Goal: Book appointment/travel/reservation

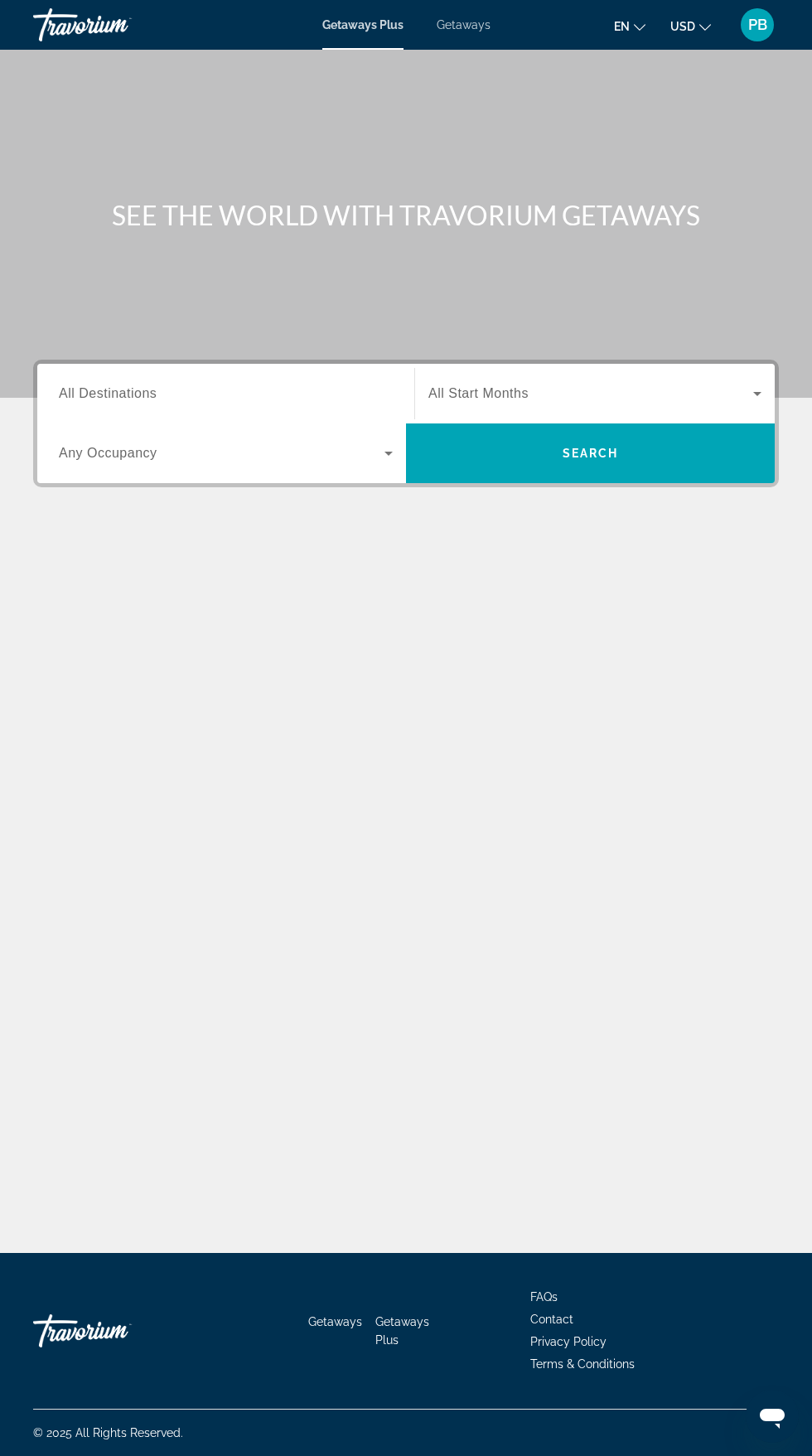
click at [364, 453] on span "Search widget" at bounding box center [221, 454] width 325 height 20
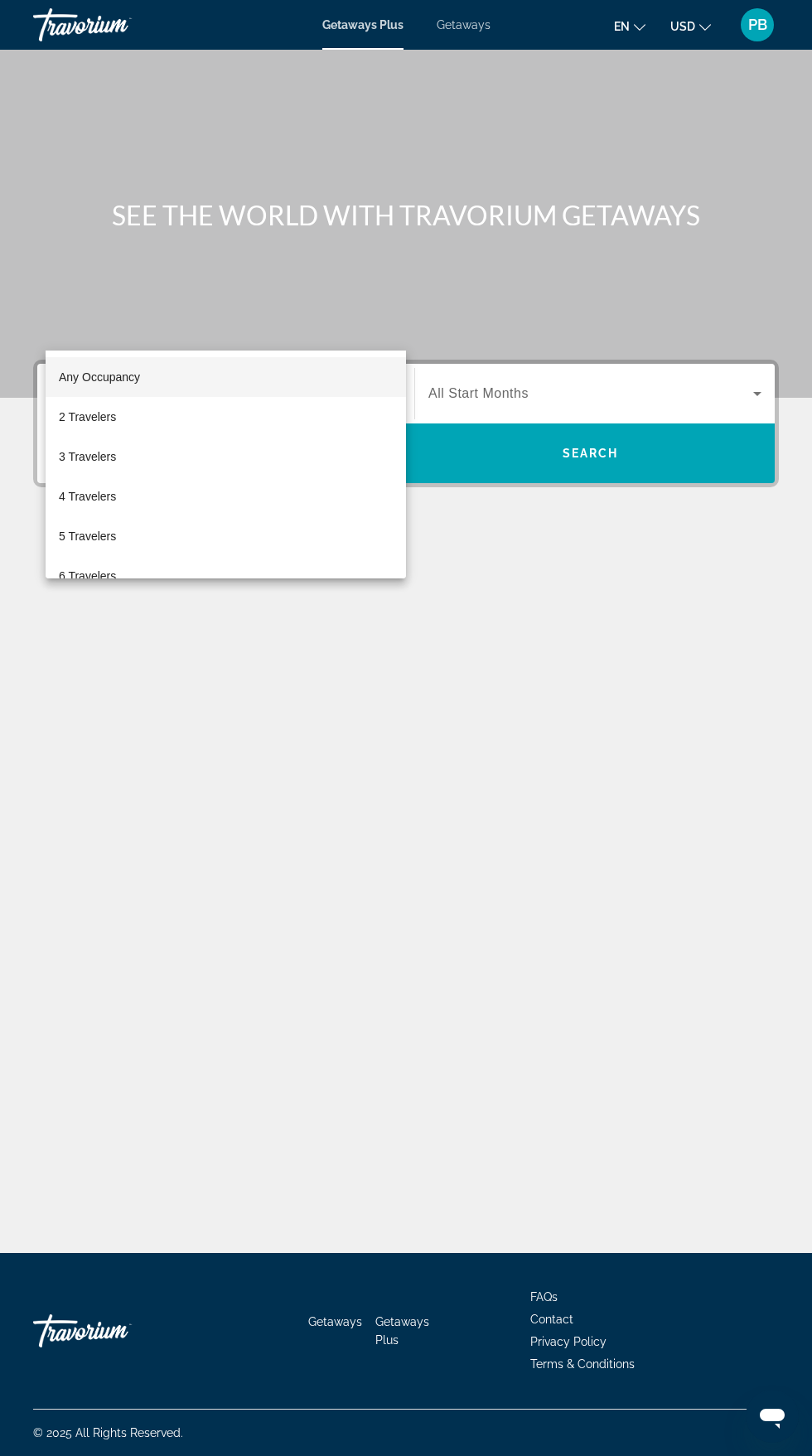
scroll to position [126, 0]
click at [129, 270] on div at bounding box center [406, 728] width 812 height 1456
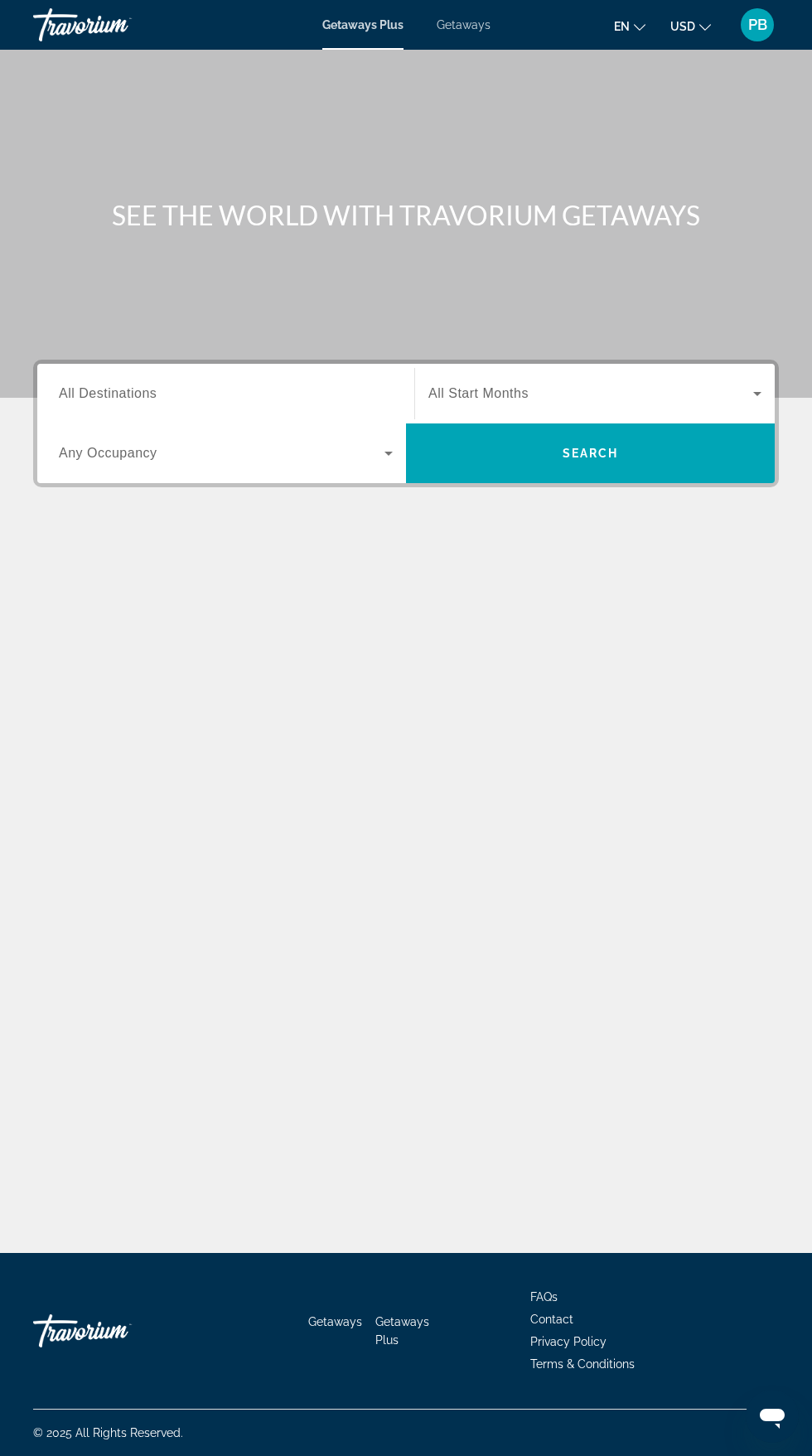
click at [119, 384] on input "Destination All Destinations" at bounding box center [226, 395] width 334 height 20
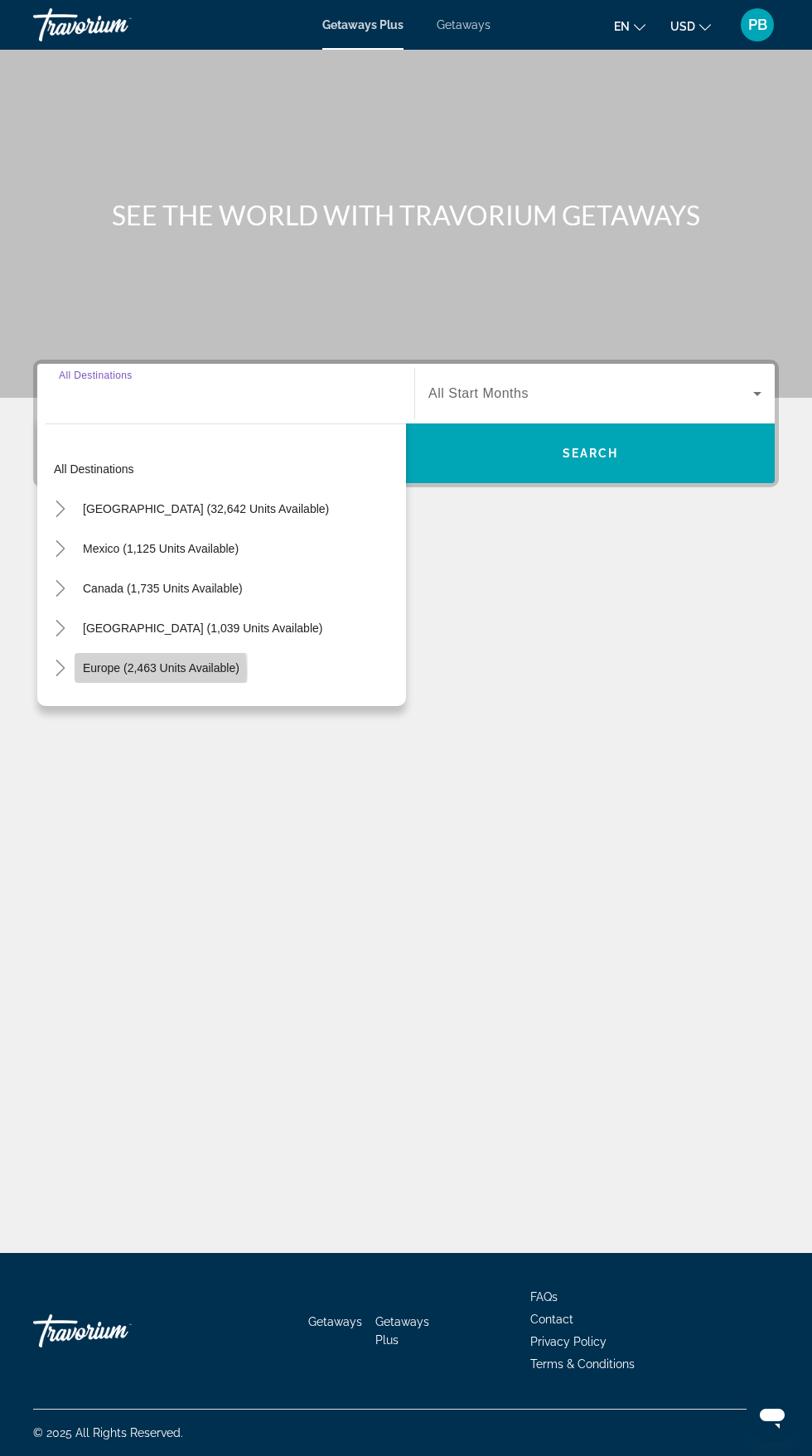
click at [121, 662] on span "Europe (2,463 units available)" at bounding box center [161, 668] width 156 height 14
type input "**********"
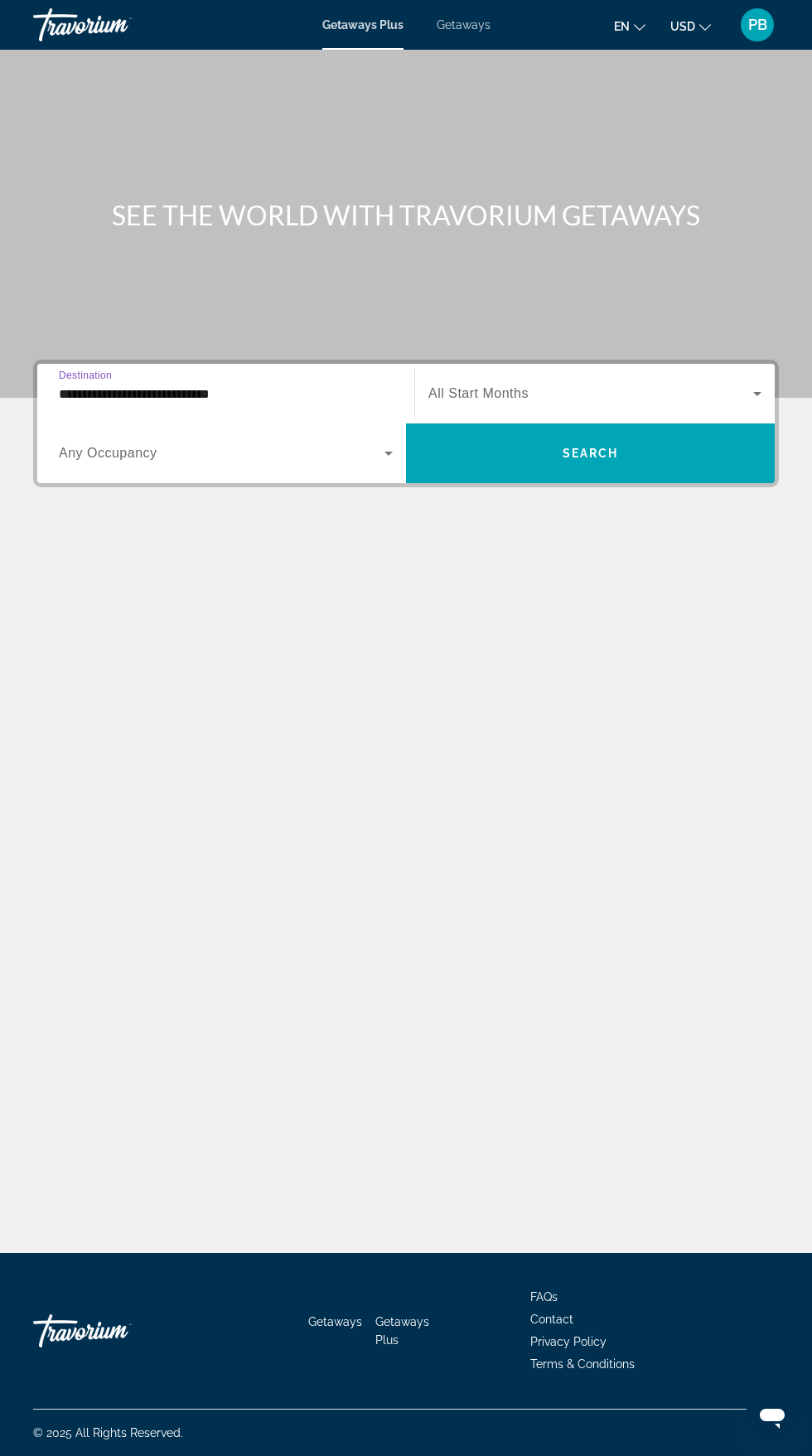
click at [740, 384] on span "Search widget" at bounding box center [591, 394] width 324 height 20
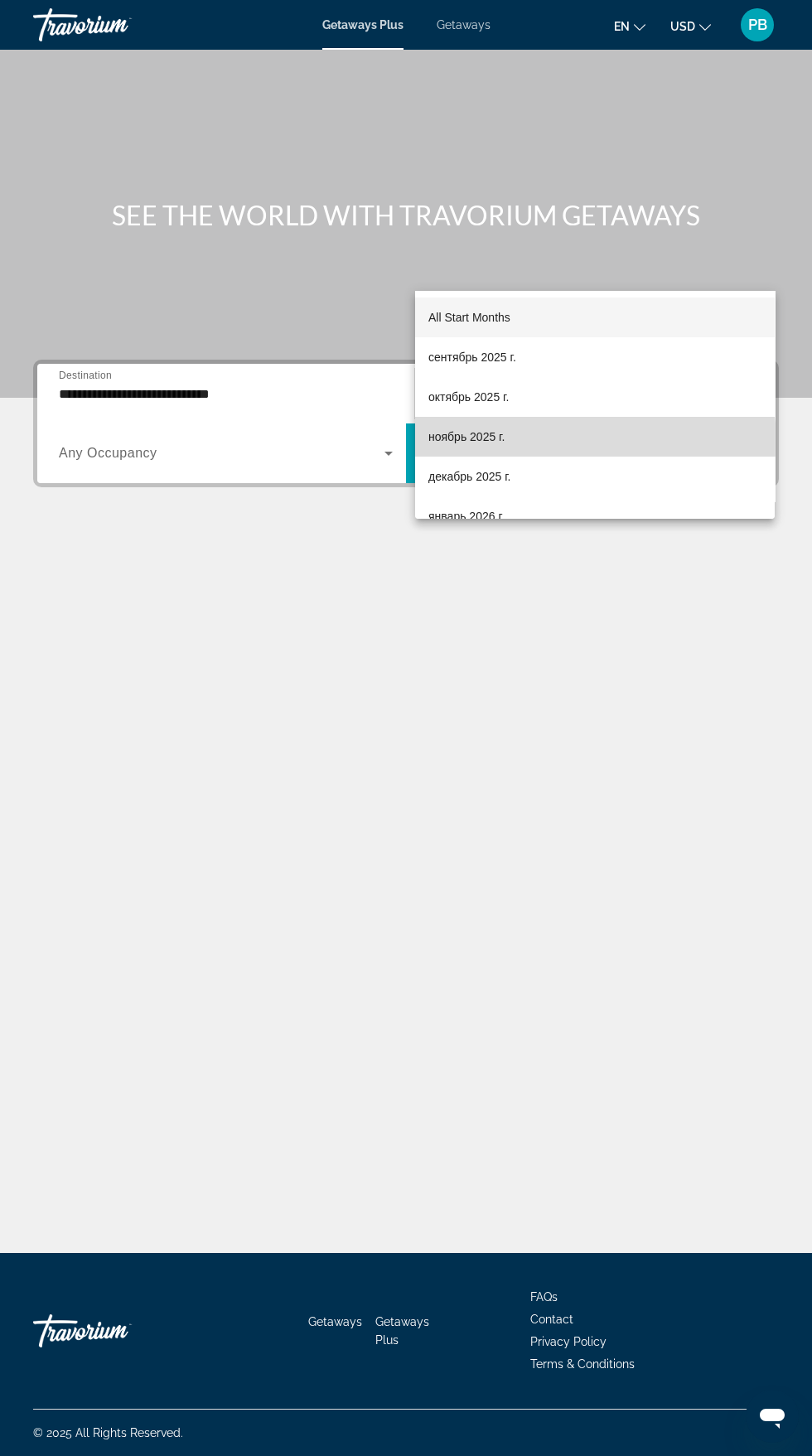
click at [550, 442] on mat-option "ноябрь 2025 г." at bounding box center [595, 436] width 360 height 40
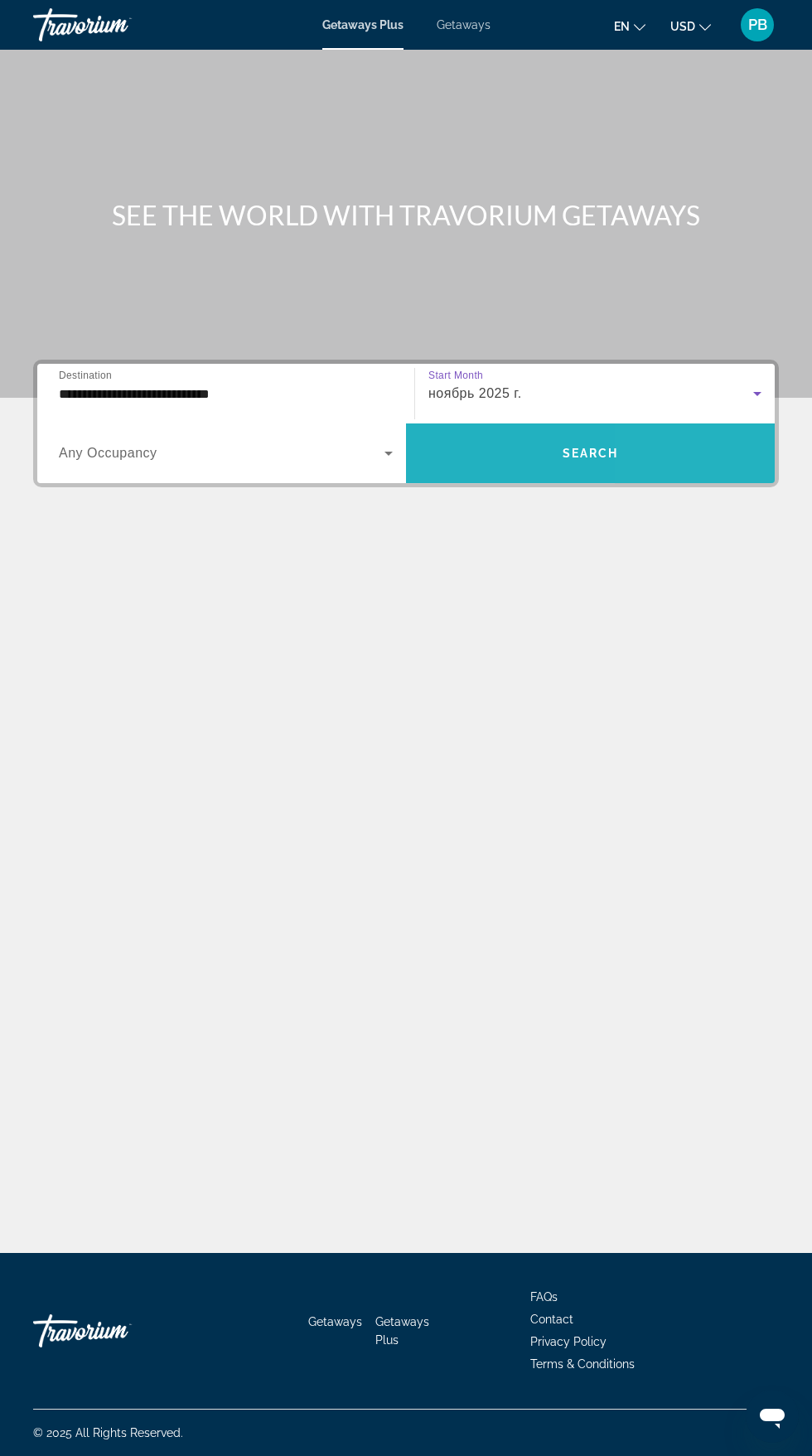
click at [708, 434] on span "Search widget" at bounding box center [591, 453] width 368 height 40
